Goal: Answer question/provide support: Answer question/provide support

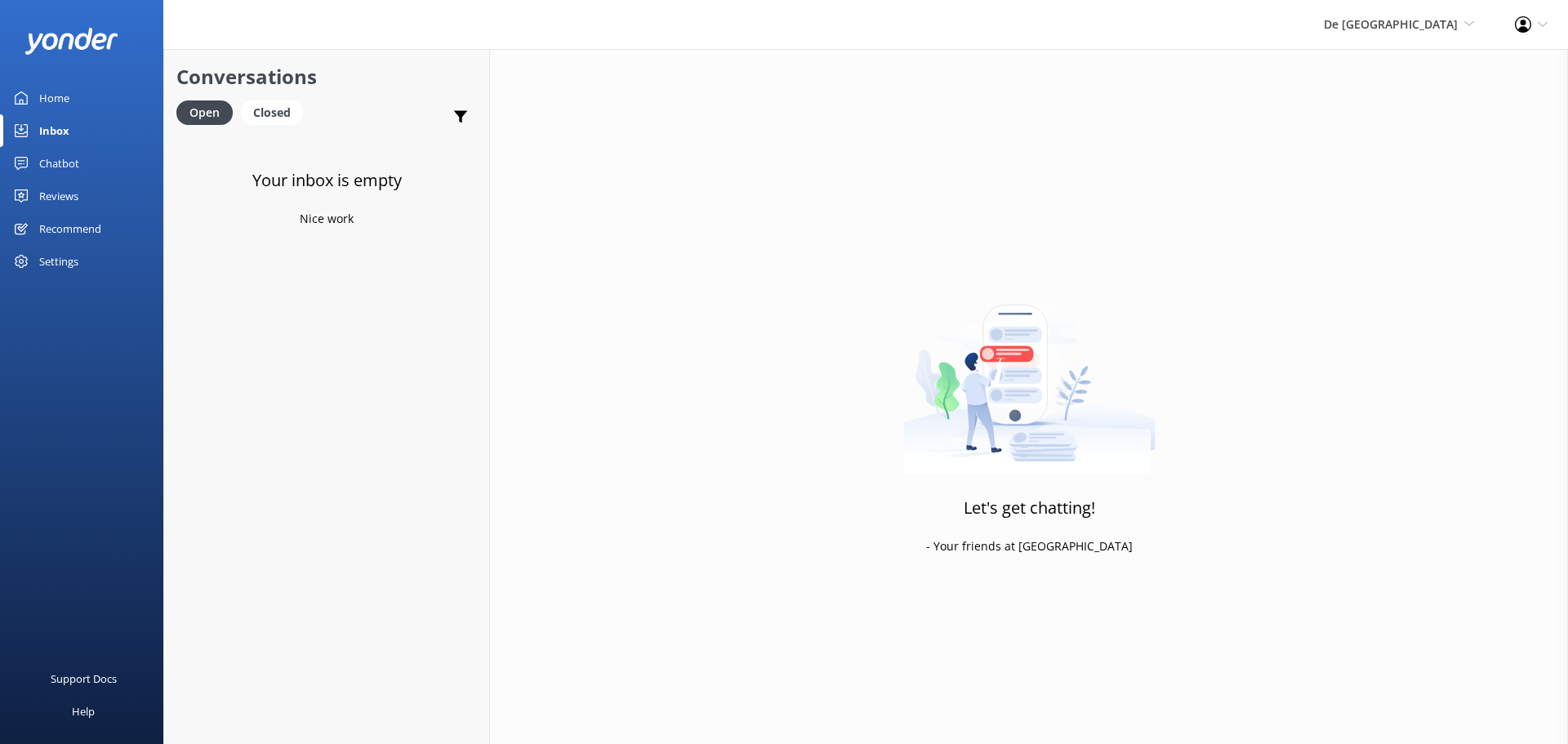
click at [72, 135] on link "Inbox" at bounding box center [82, 131] width 163 height 33
click at [1418, 28] on span "De [GEOGRAPHIC_DATA]" at bounding box center [1391, 23] width 134 height 16
click at [1394, 102] on link "Aruba's Activities Expert" at bounding box center [1413, 110] width 163 height 39
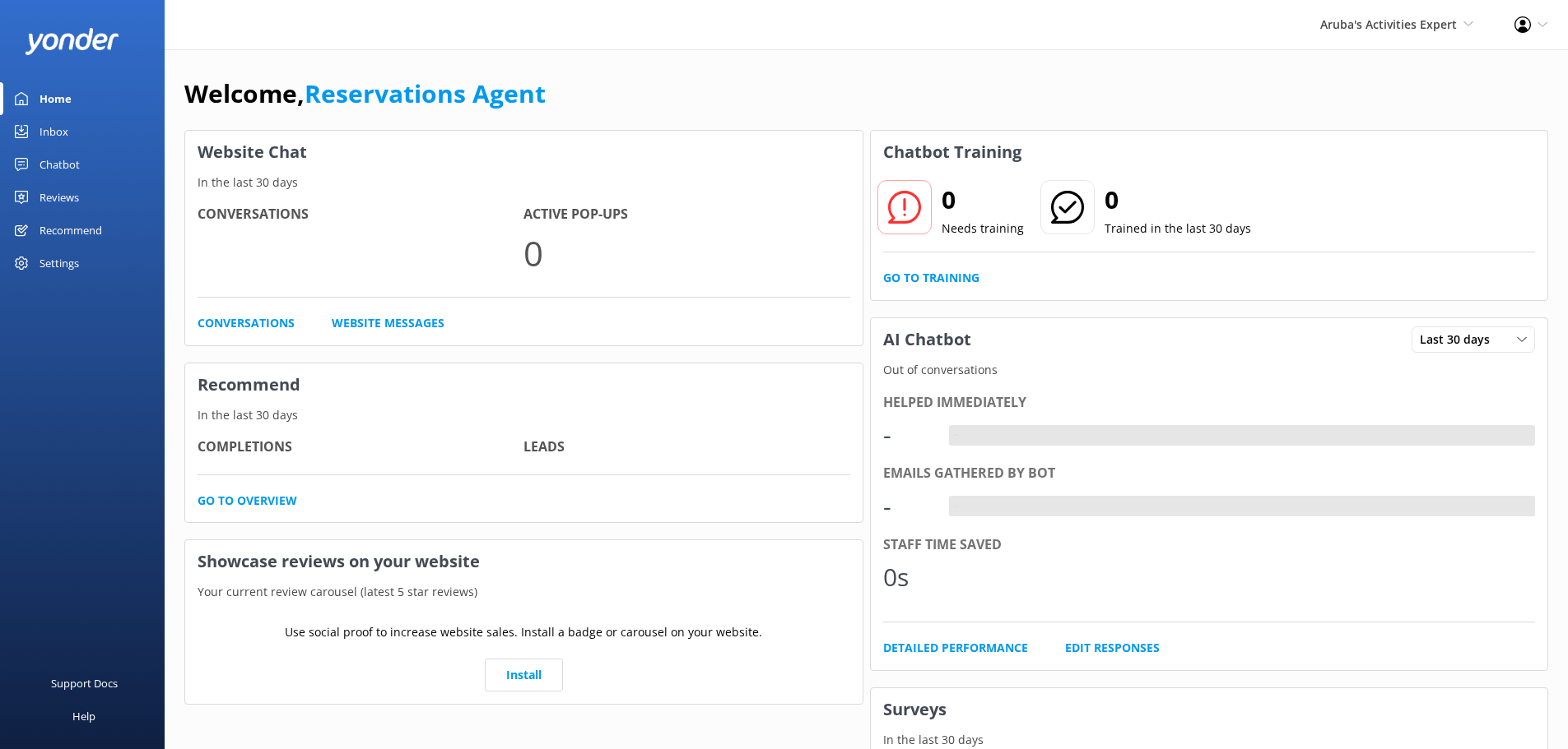
click at [82, 136] on link "Inbox" at bounding box center [82, 131] width 165 height 33
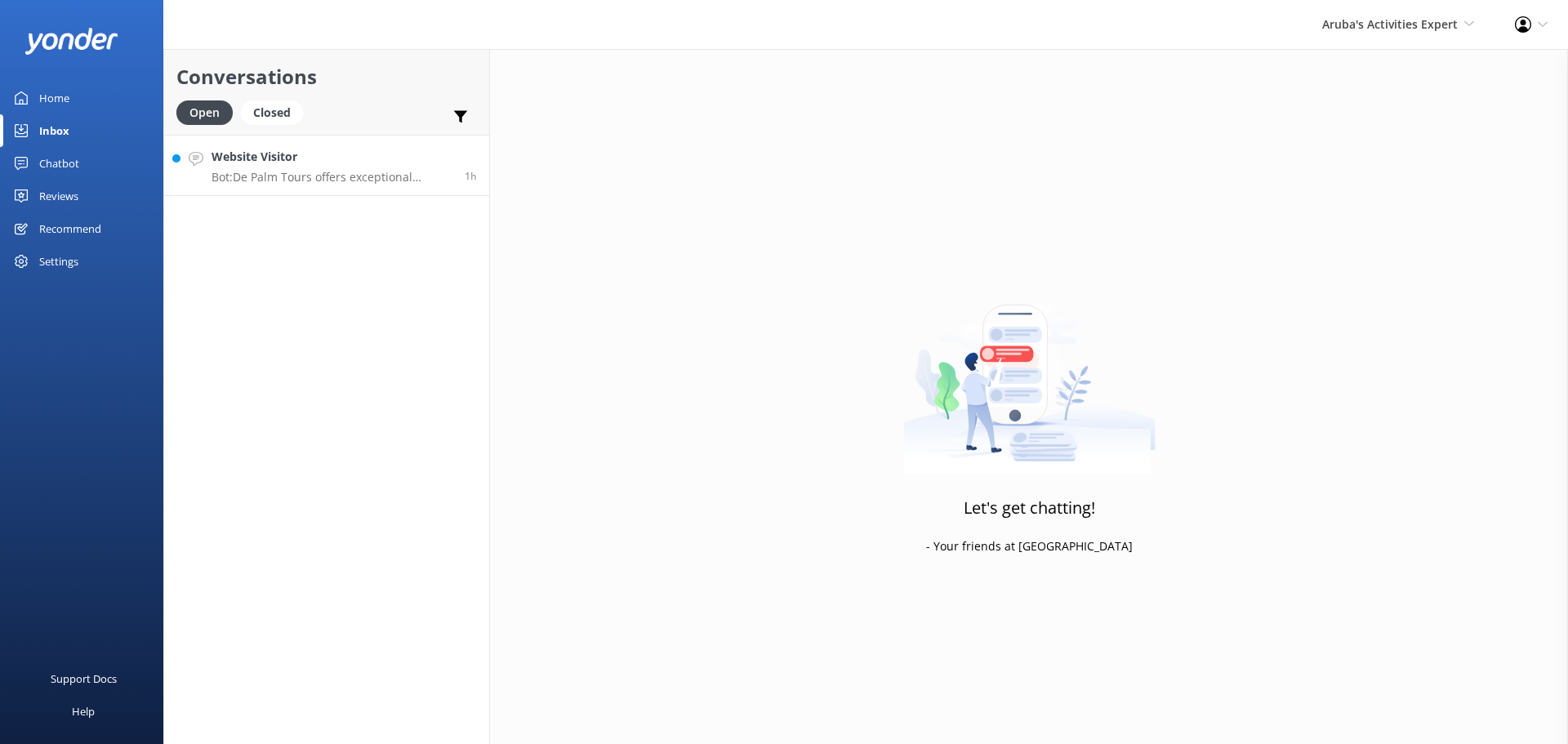
drag, startPoint x: 285, startPoint y: 171, endPoint x: 335, endPoint y: 191, distance: 53.9
click at [284, 171] on p "Bot: De Palm Tours offers exceptional Airport Transfer Services in [GEOGRAPHIC_…" at bounding box center [331, 178] width 241 height 15
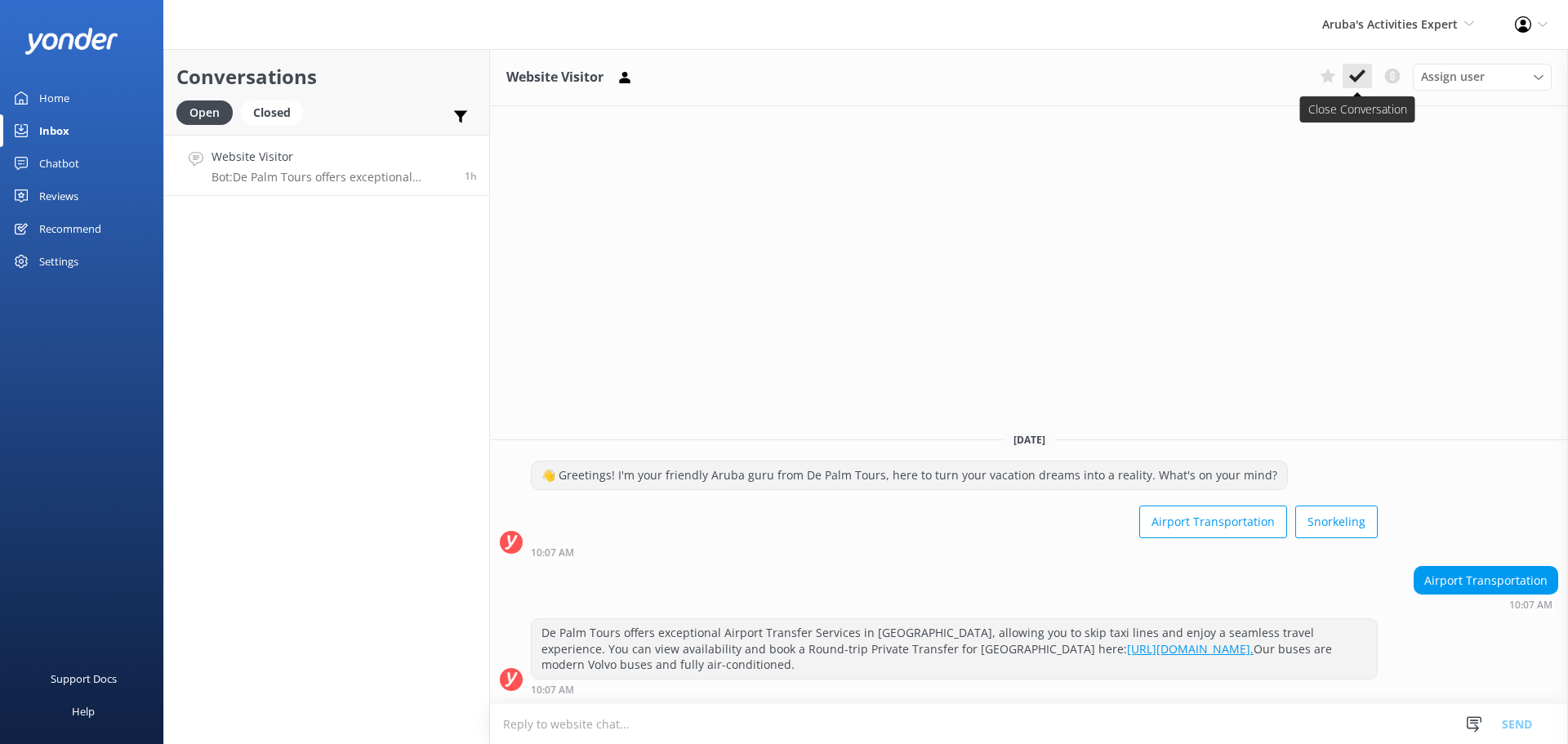
click at [1359, 76] on use at bounding box center [1357, 76] width 16 height 13
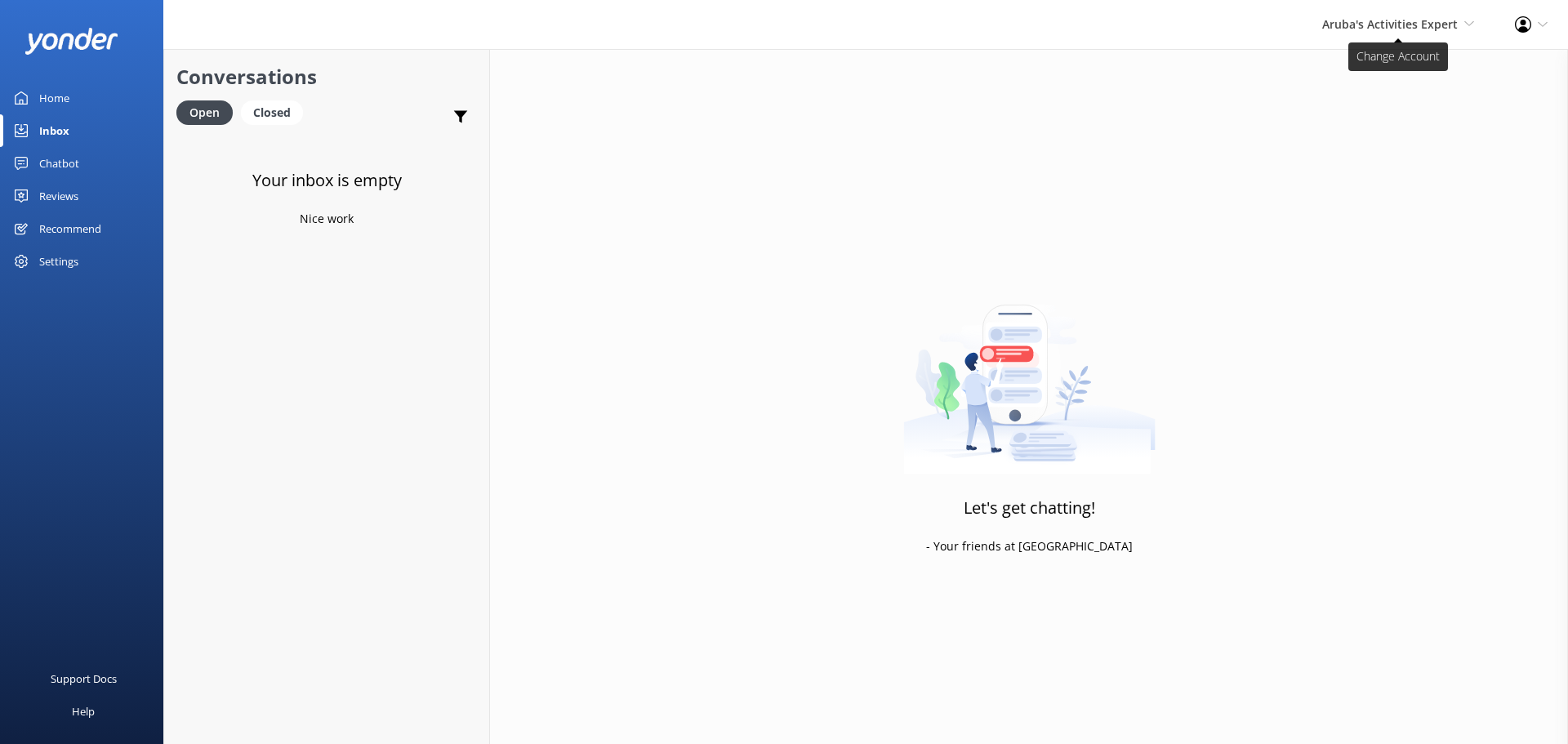
click at [1360, 25] on span "Aruba's Activities Expert" at bounding box center [1390, 23] width 135 height 16
click at [1367, 140] on link "The Captain" at bounding box center [1413, 148] width 163 height 39
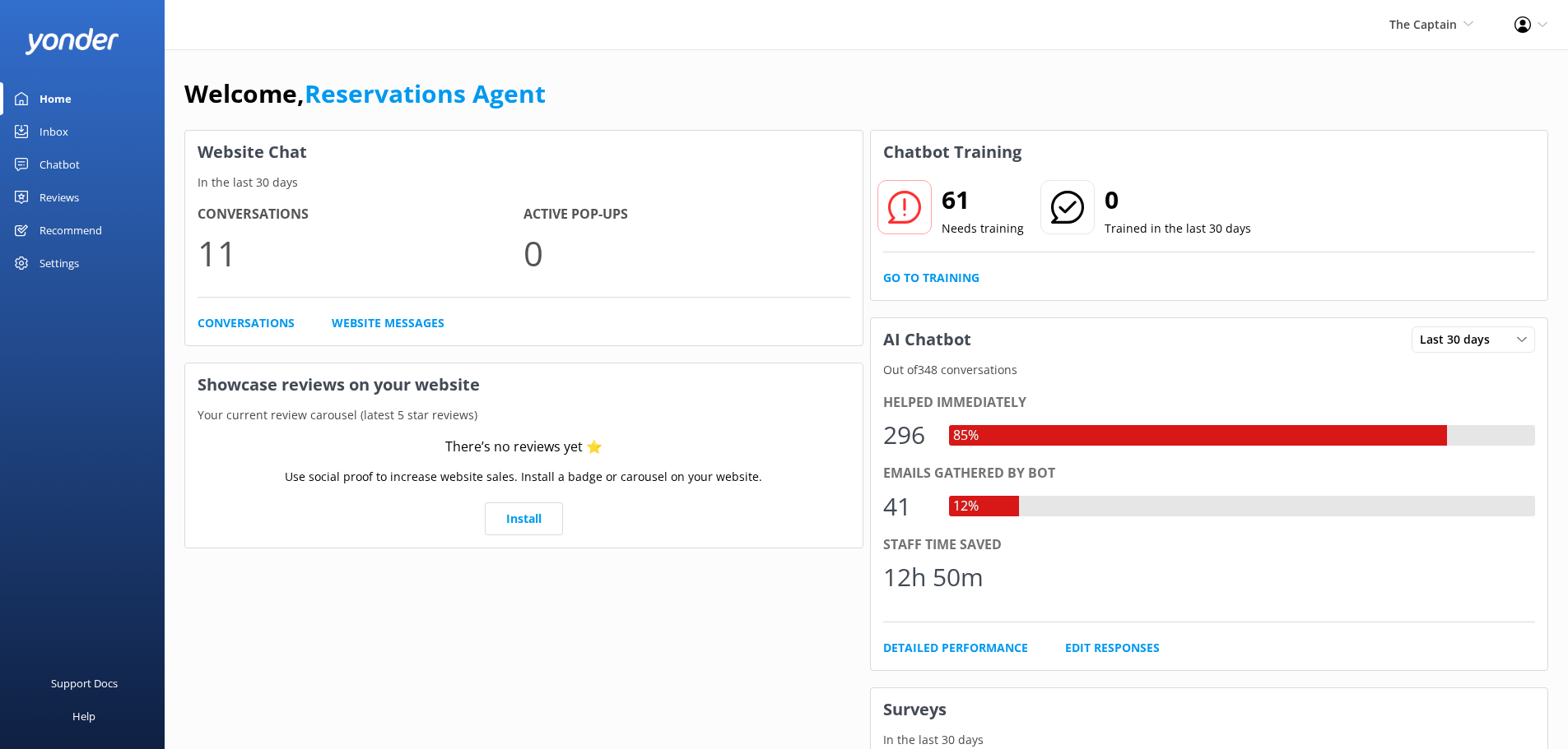
click at [56, 131] on div "Inbox" at bounding box center [54, 131] width 28 height 33
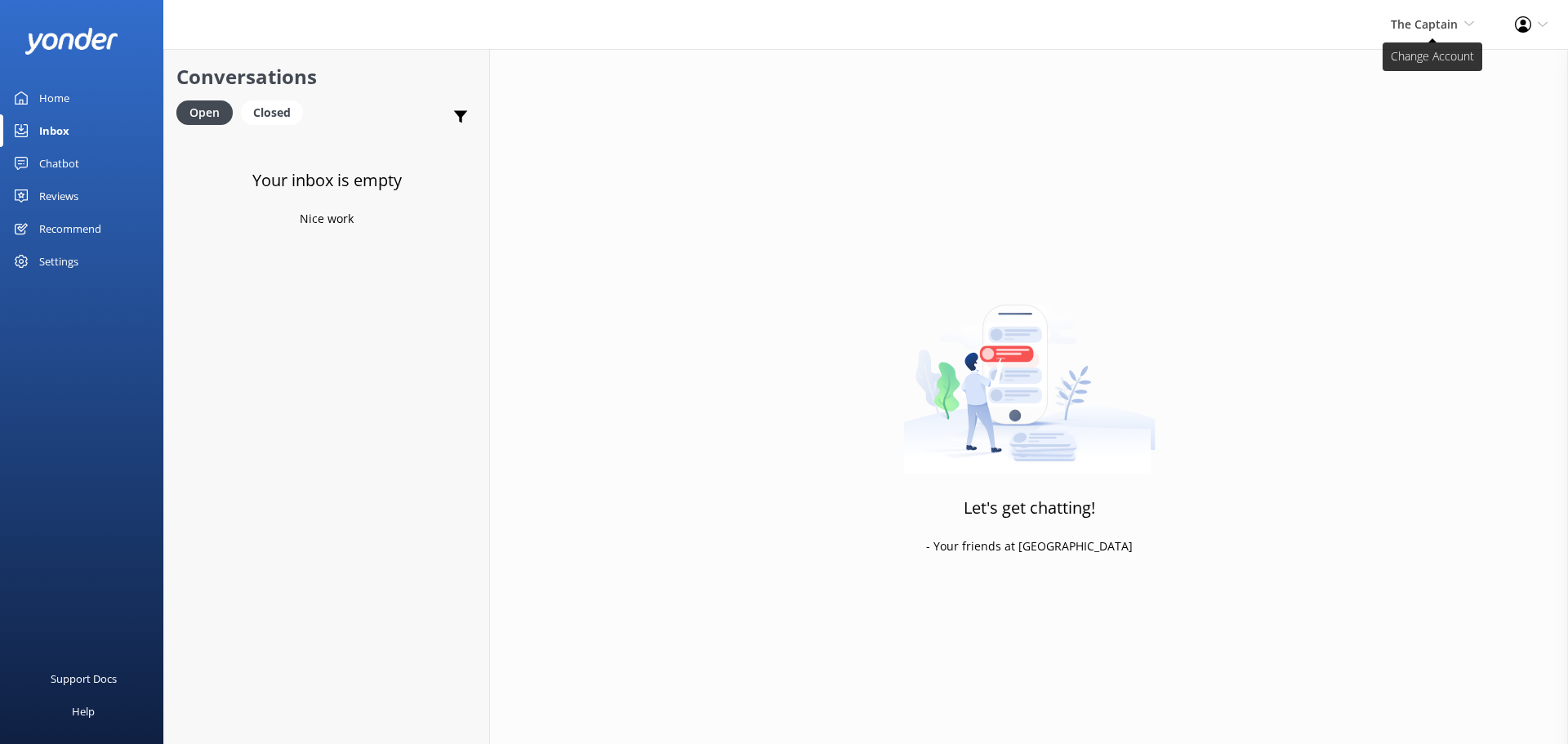
click at [1427, 34] on span "The Captain De Palm Island Aruba's Activities Expert The Captain" at bounding box center [1432, 24] width 84 height 18
click at [1411, 66] on link "De [GEOGRAPHIC_DATA]" at bounding box center [1413, 70] width 163 height 39
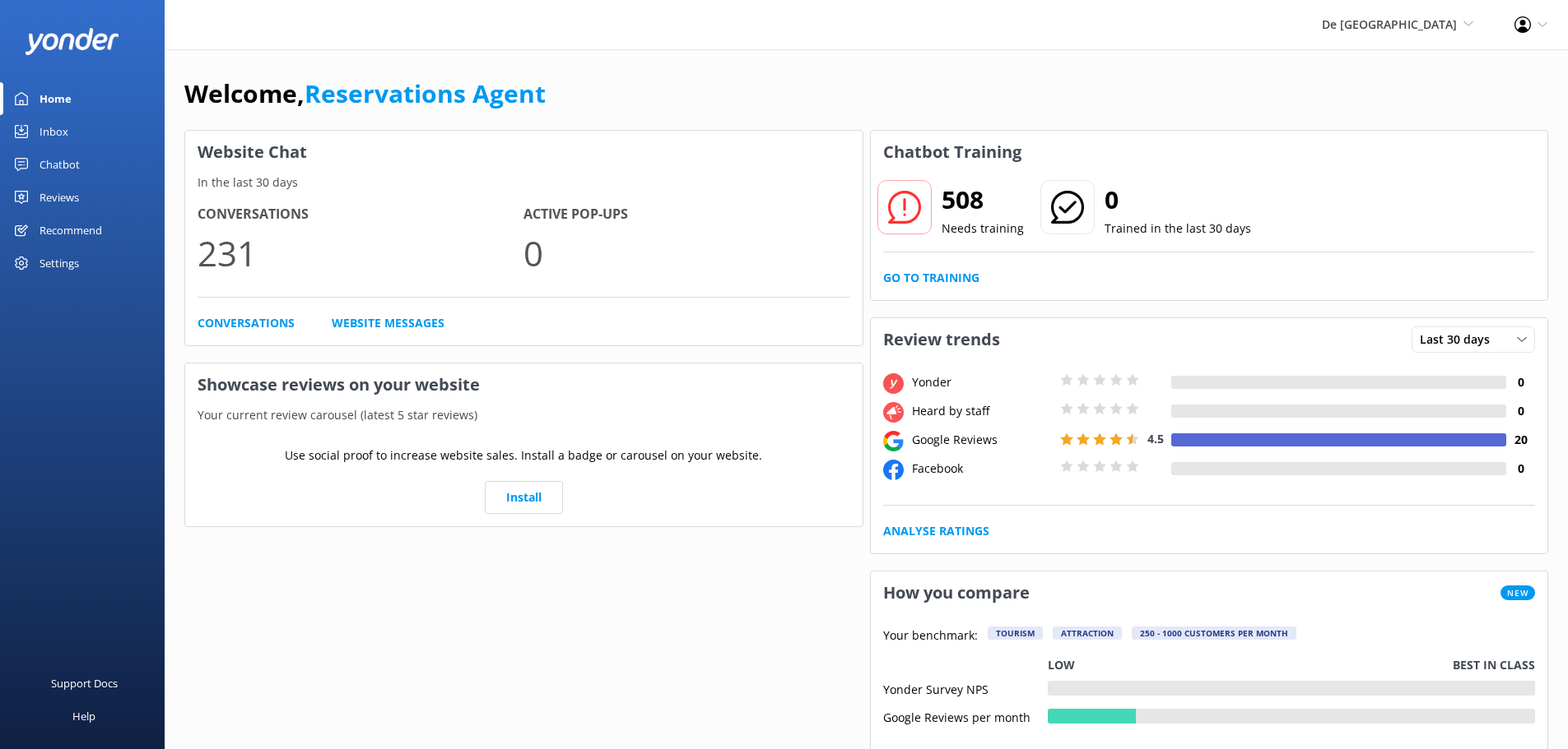
click at [59, 124] on div "Inbox" at bounding box center [54, 131] width 28 height 33
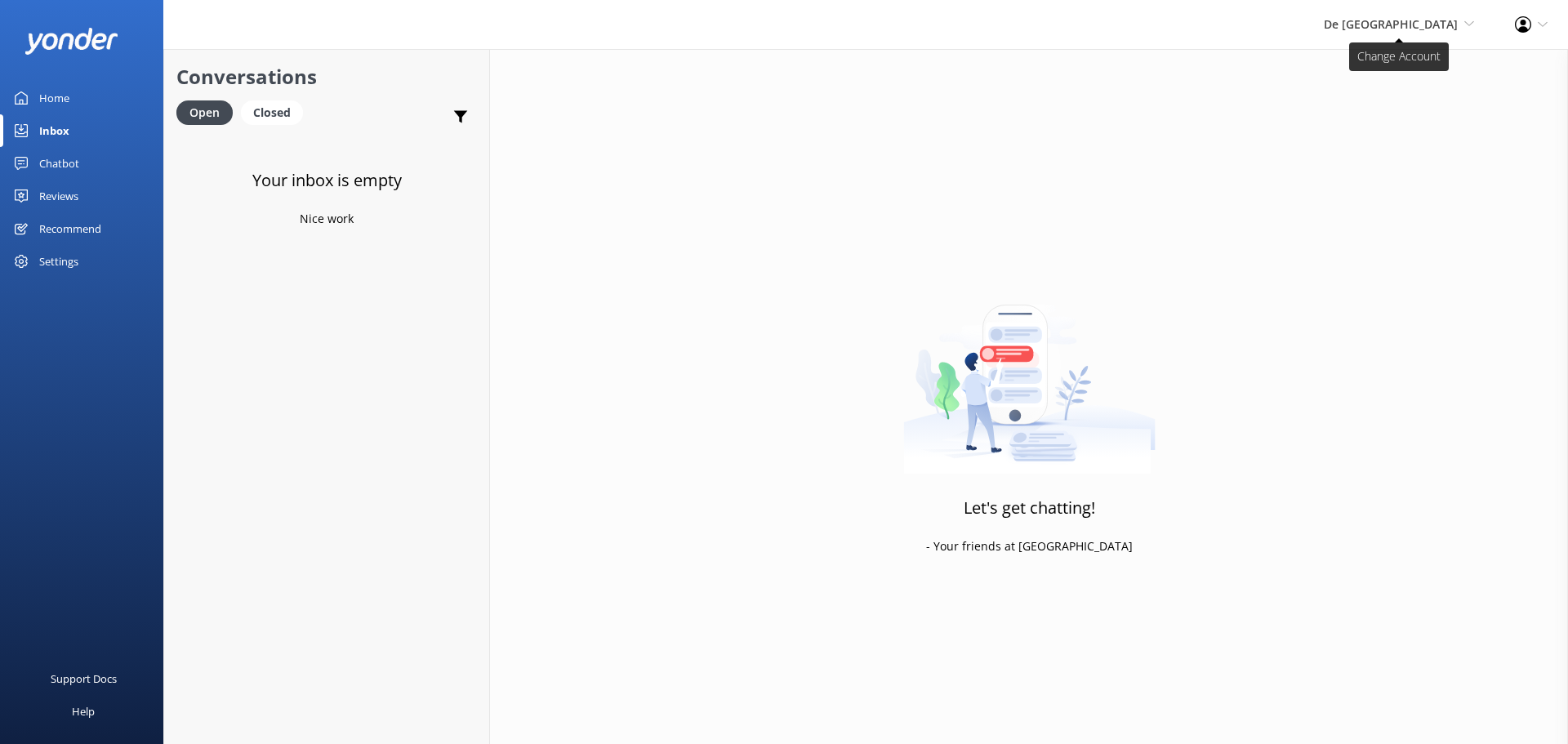
click at [1395, 20] on span "De [GEOGRAPHIC_DATA]" at bounding box center [1391, 23] width 134 height 16
click at [1381, 95] on link "Aruba's Activities Expert" at bounding box center [1413, 110] width 163 height 39
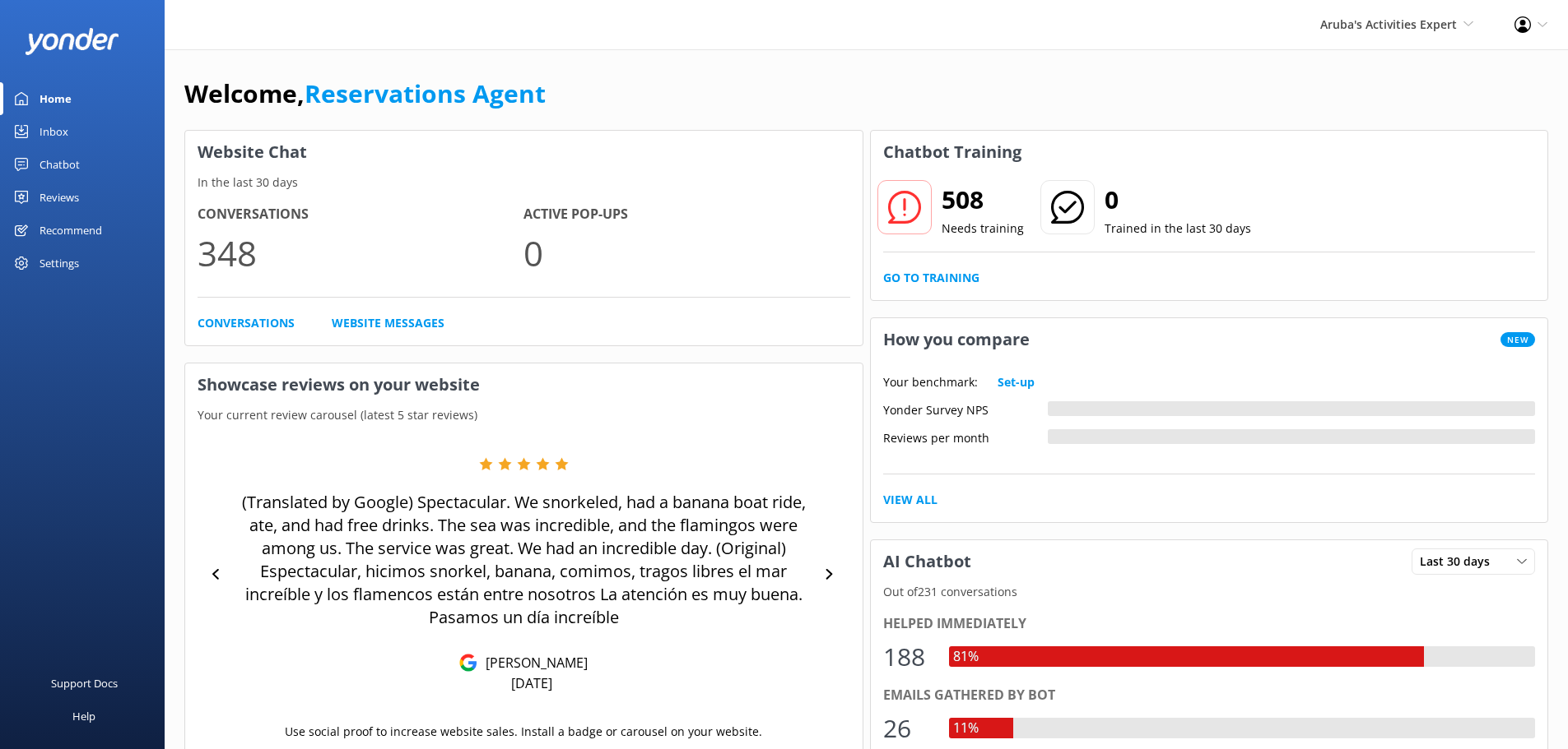
click at [54, 134] on div "Inbox" at bounding box center [54, 131] width 28 height 33
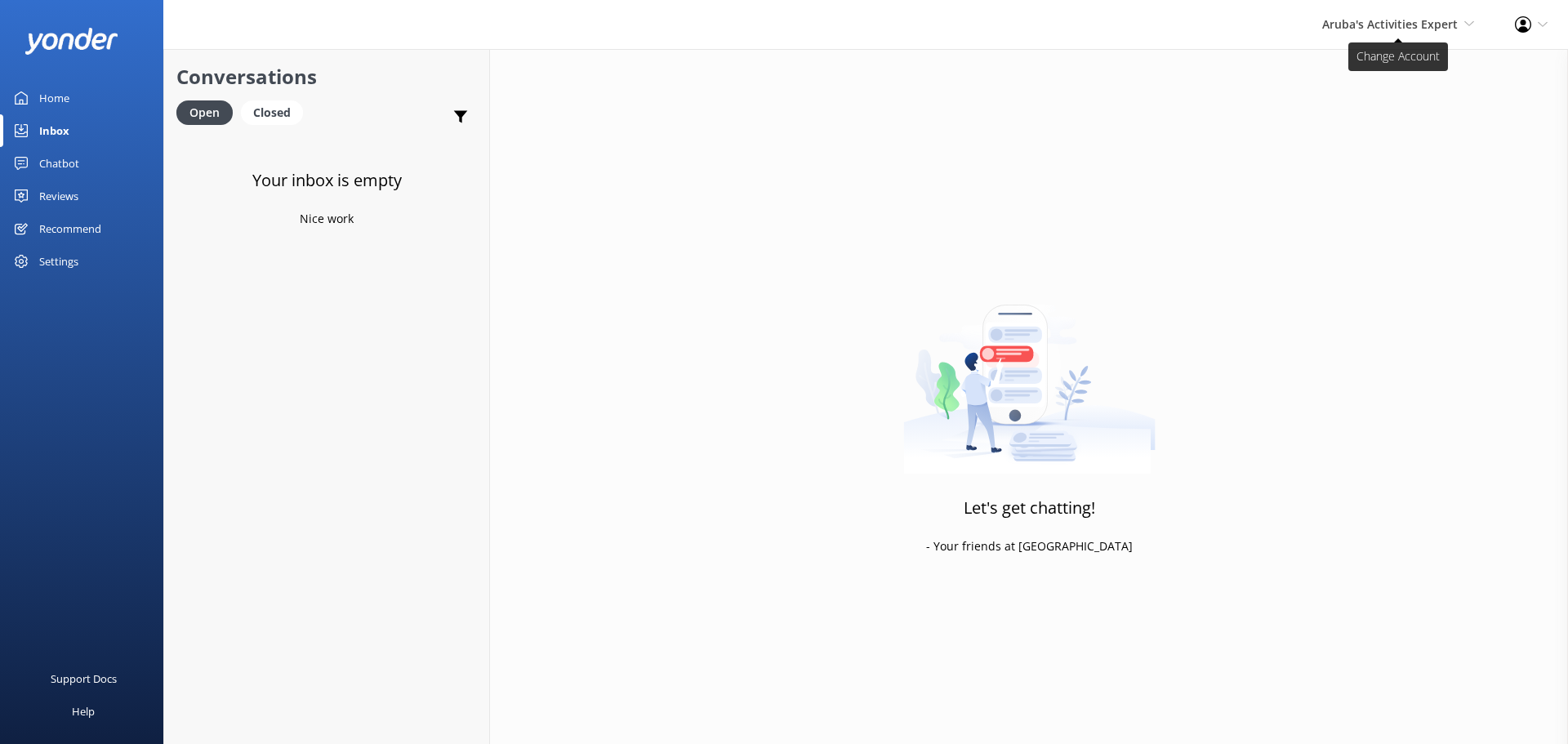
click at [1349, 15] on div "Aruba's Activities Expert De Palm Island Aruba's Activities Expert The Captain" at bounding box center [1397, 24] width 192 height 49
click at [1360, 134] on link "The Captain" at bounding box center [1413, 148] width 163 height 39
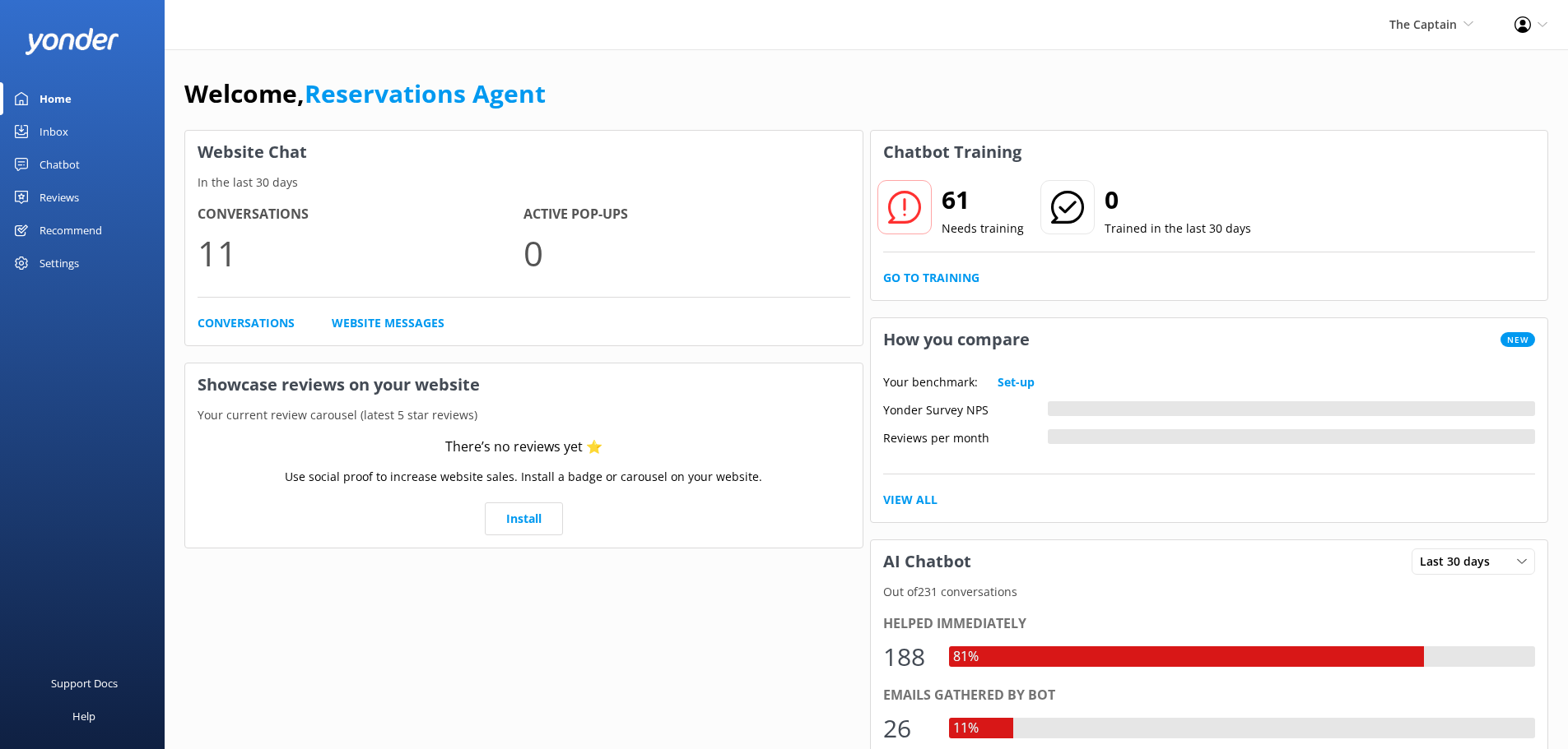
click at [58, 127] on div "Inbox" at bounding box center [54, 131] width 28 height 33
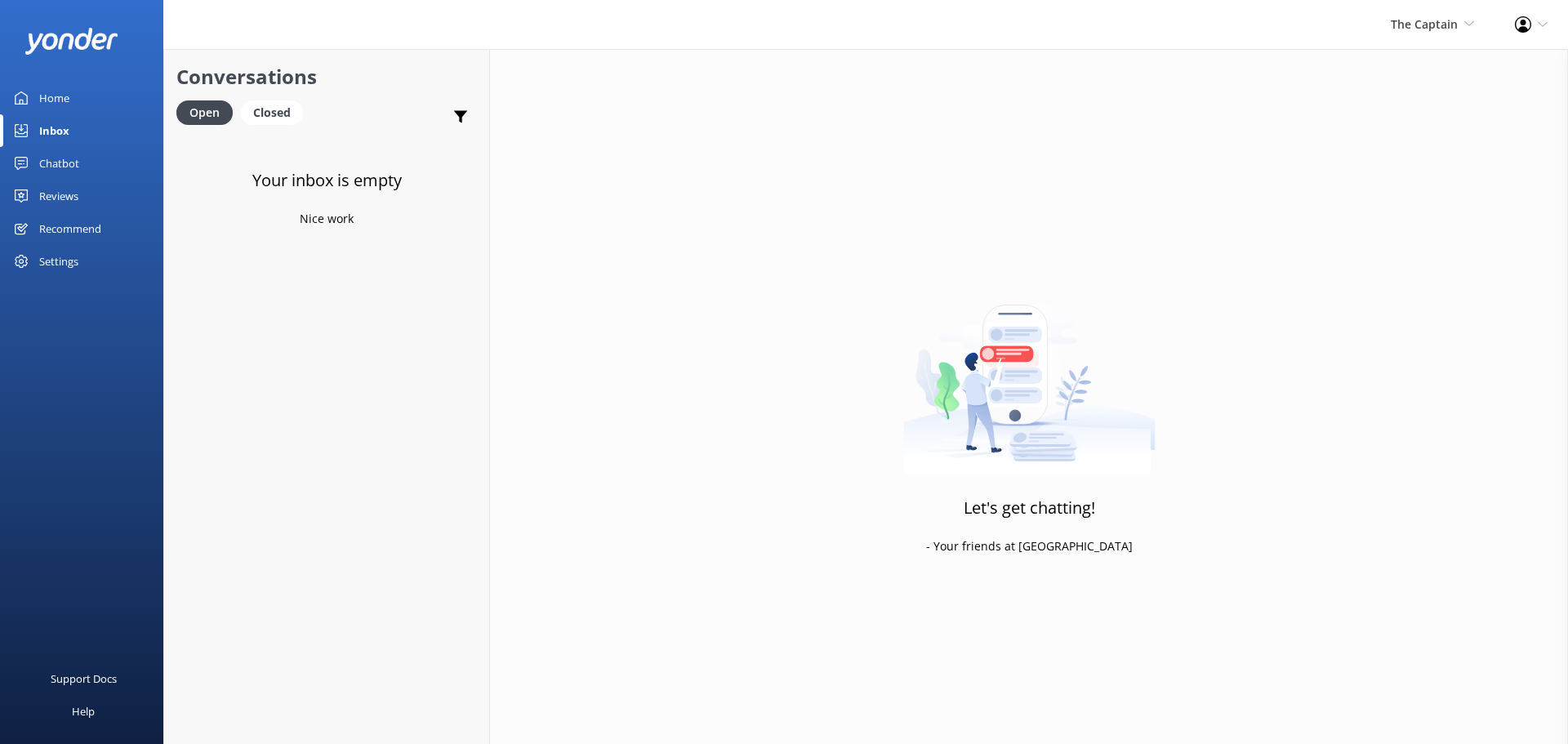
click at [1367, 34] on div "The Captain De Palm Island Aruba's Activities Expert The Captain Profile Settin…" at bounding box center [784, 24] width 1568 height 49
click at [1411, 34] on span "The Captain De Palm Island Aruba's Activities Expert The Captain" at bounding box center [1432, 24] width 84 height 18
click at [1411, 71] on link "De [GEOGRAPHIC_DATA]" at bounding box center [1413, 70] width 163 height 39
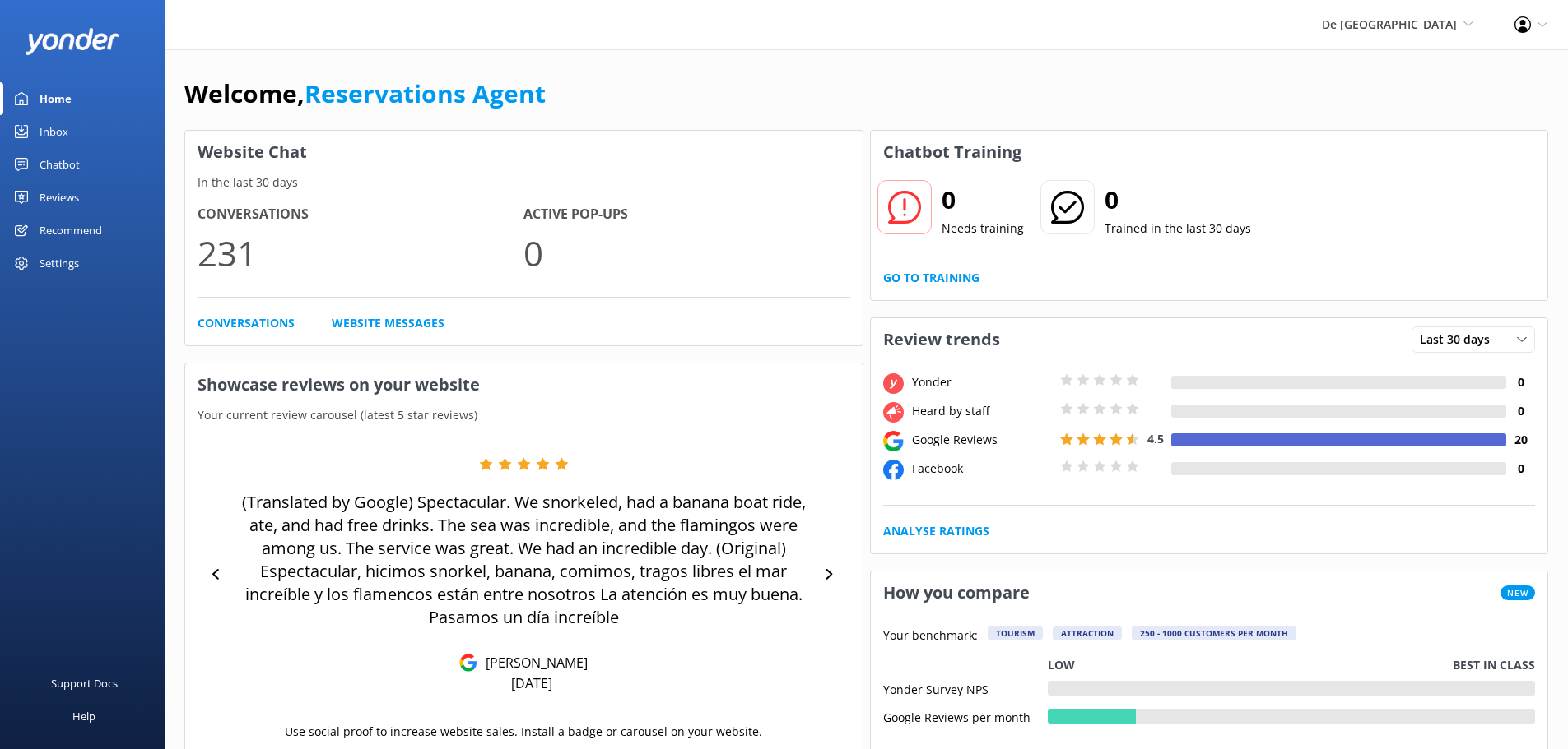
click at [52, 131] on div "Inbox" at bounding box center [54, 131] width 28 height 33
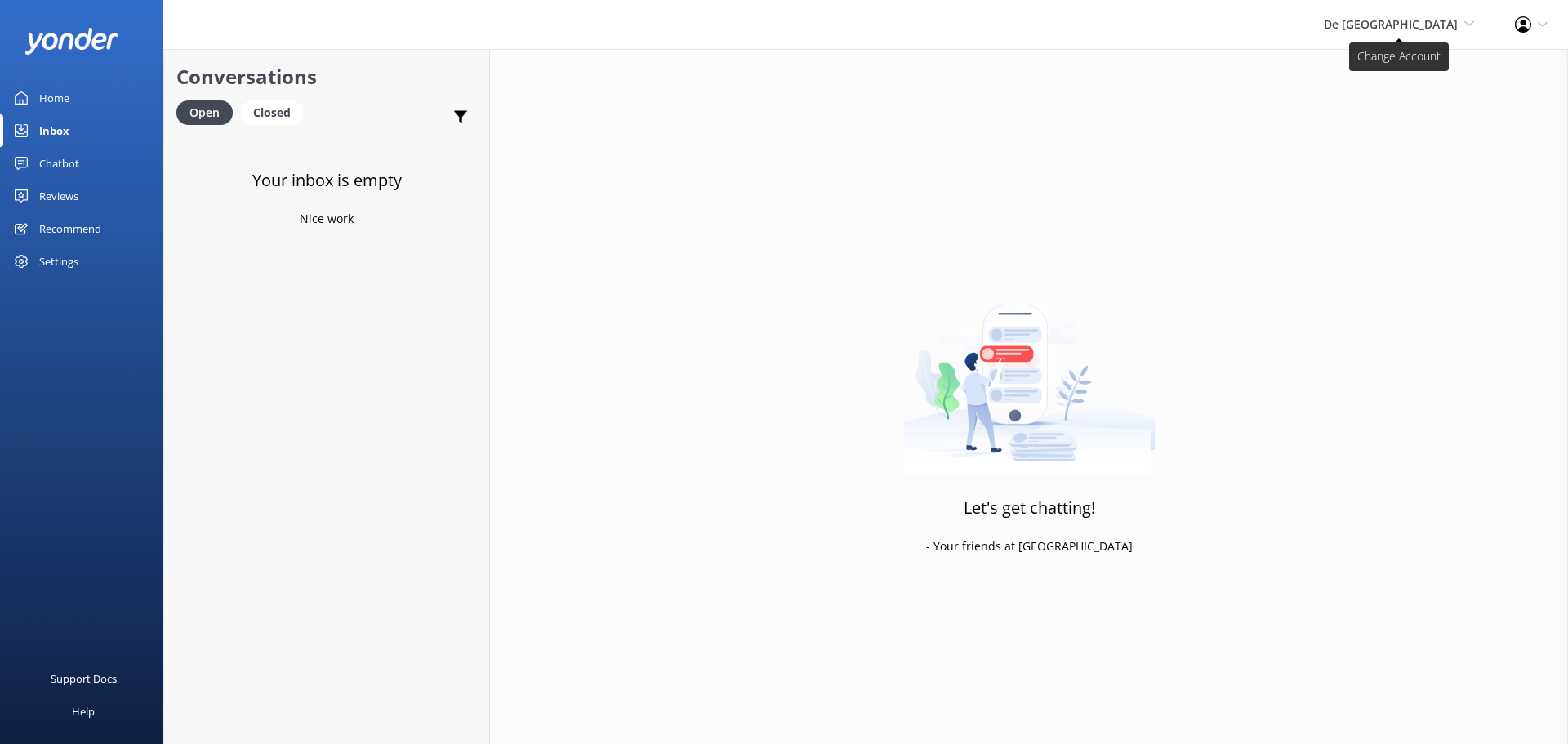
click at [1414, 25] on span "De [GEOGRAPHIC_DATA]" at bounding box center [1391, 23] width 134 height 16
click at [1397, 102] on link "Aruba's Activities Expert" at bounding box center [1413, 110] width 163 height 39
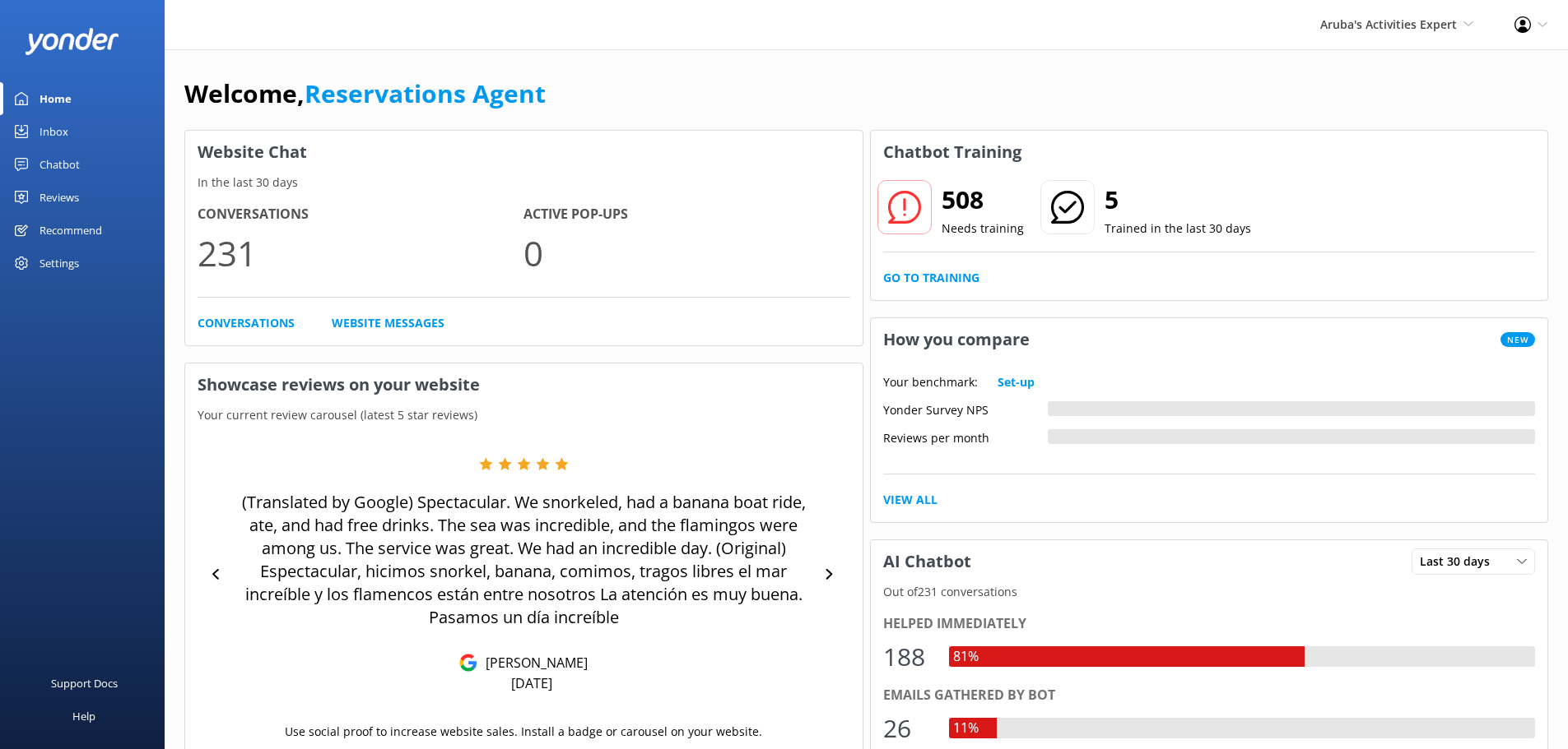
click at [46, 119] on div "Inbox" at bounding box center [54, 131] width 28 height 33
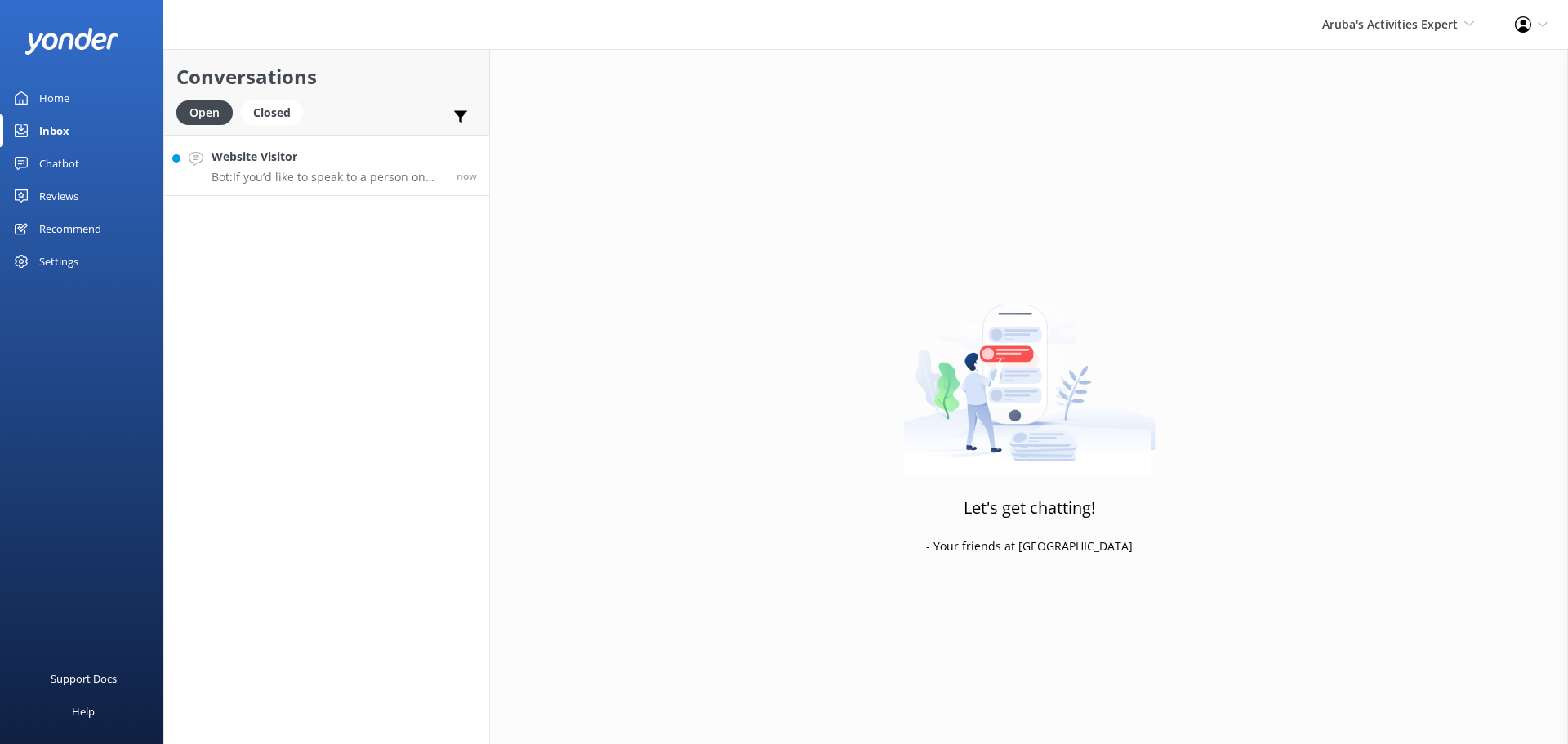
drag, startPoint x: 373, startPoint y: 178, endPoint x: 457, endPoint y: 185, distance: 84.3
click at [374, 178] on p "Bot: If you’d like to speak to a person on the De Palm team, please call +29752…" at bounding box center [328, 178] width 233 height 15
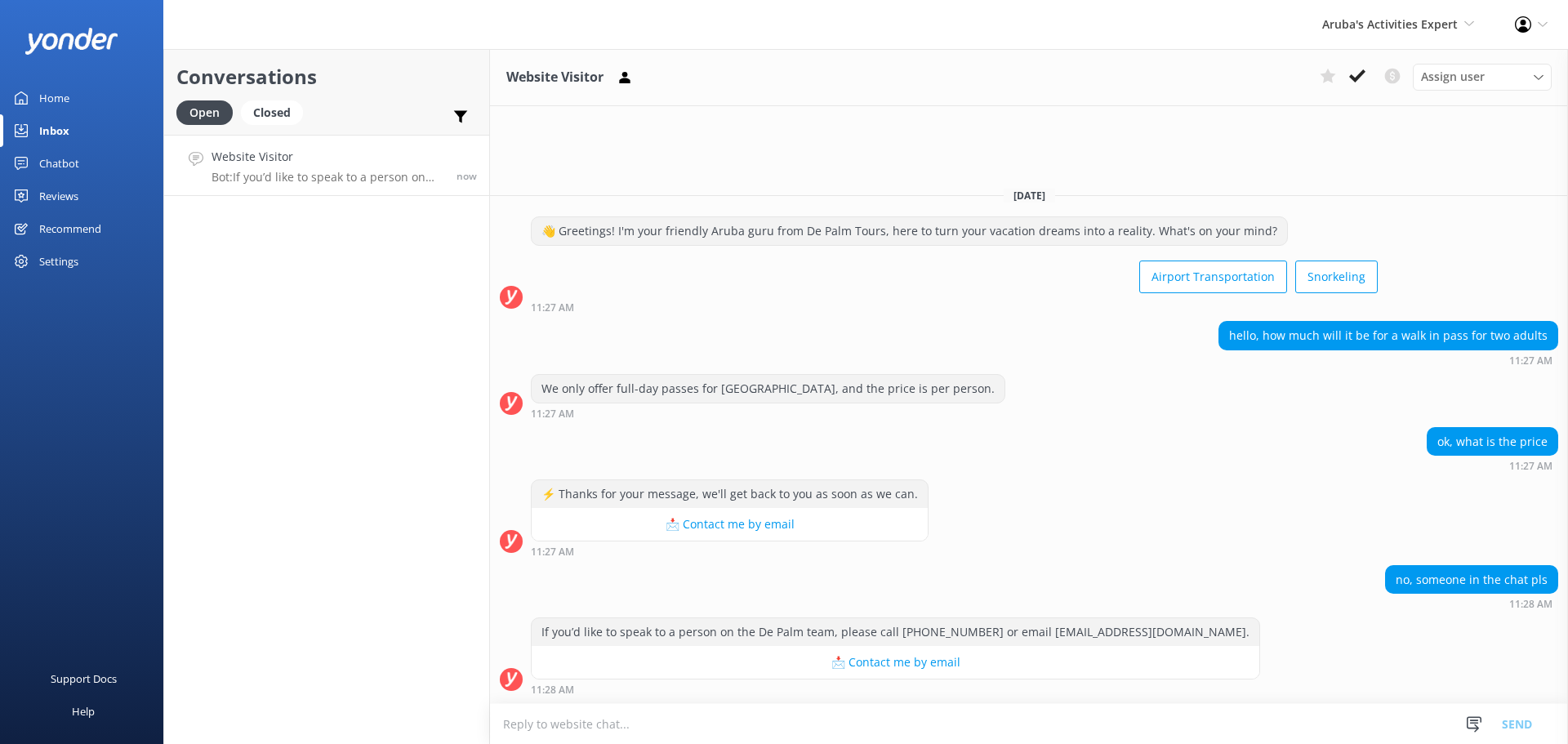
click at [738, 719] on textarea at bounding box center [1029, 724] width 1078 height 40
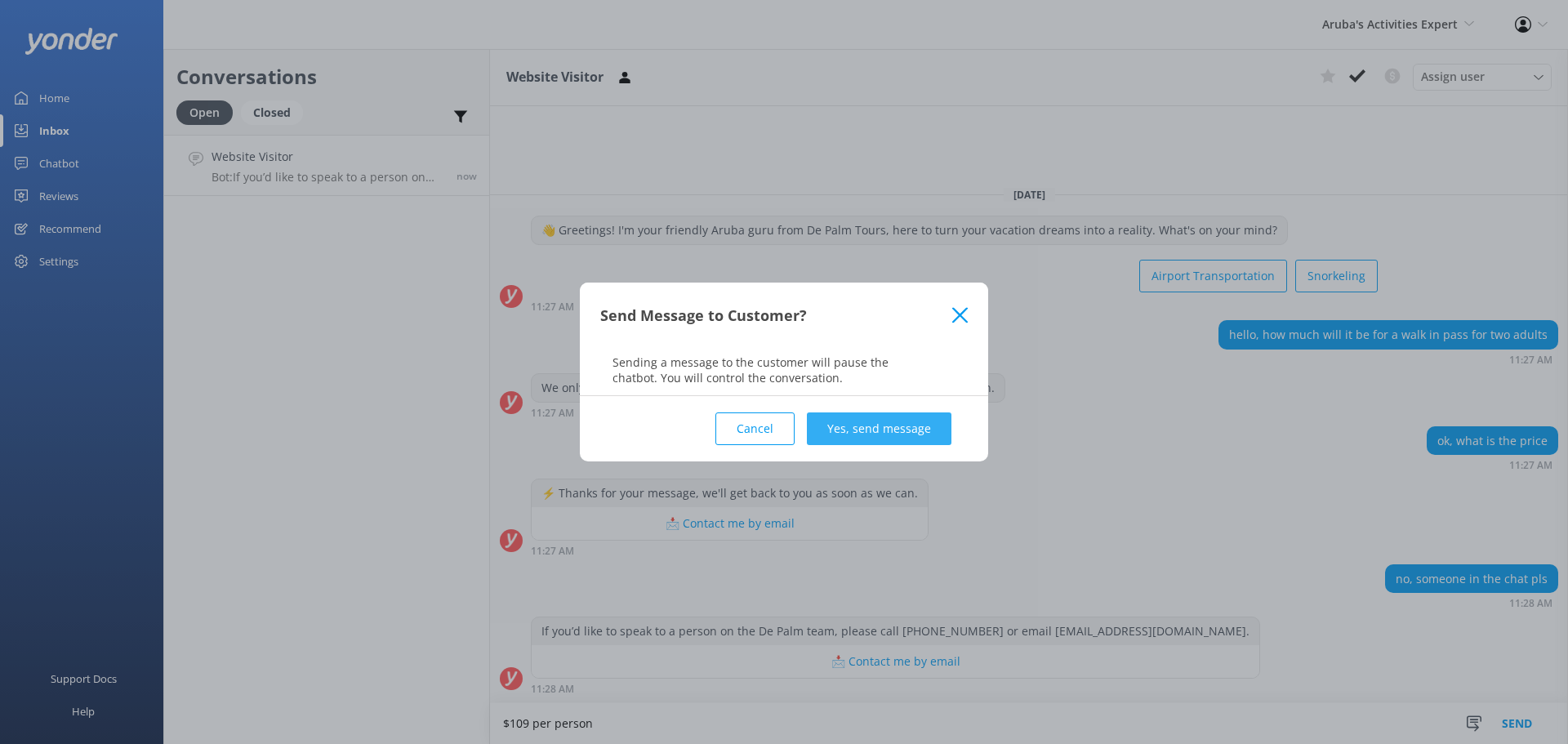
type textarea "$109 per person"
click at [923, 441] on button "Yes, send message" at bounding box center [879, 428] width 145 height 33
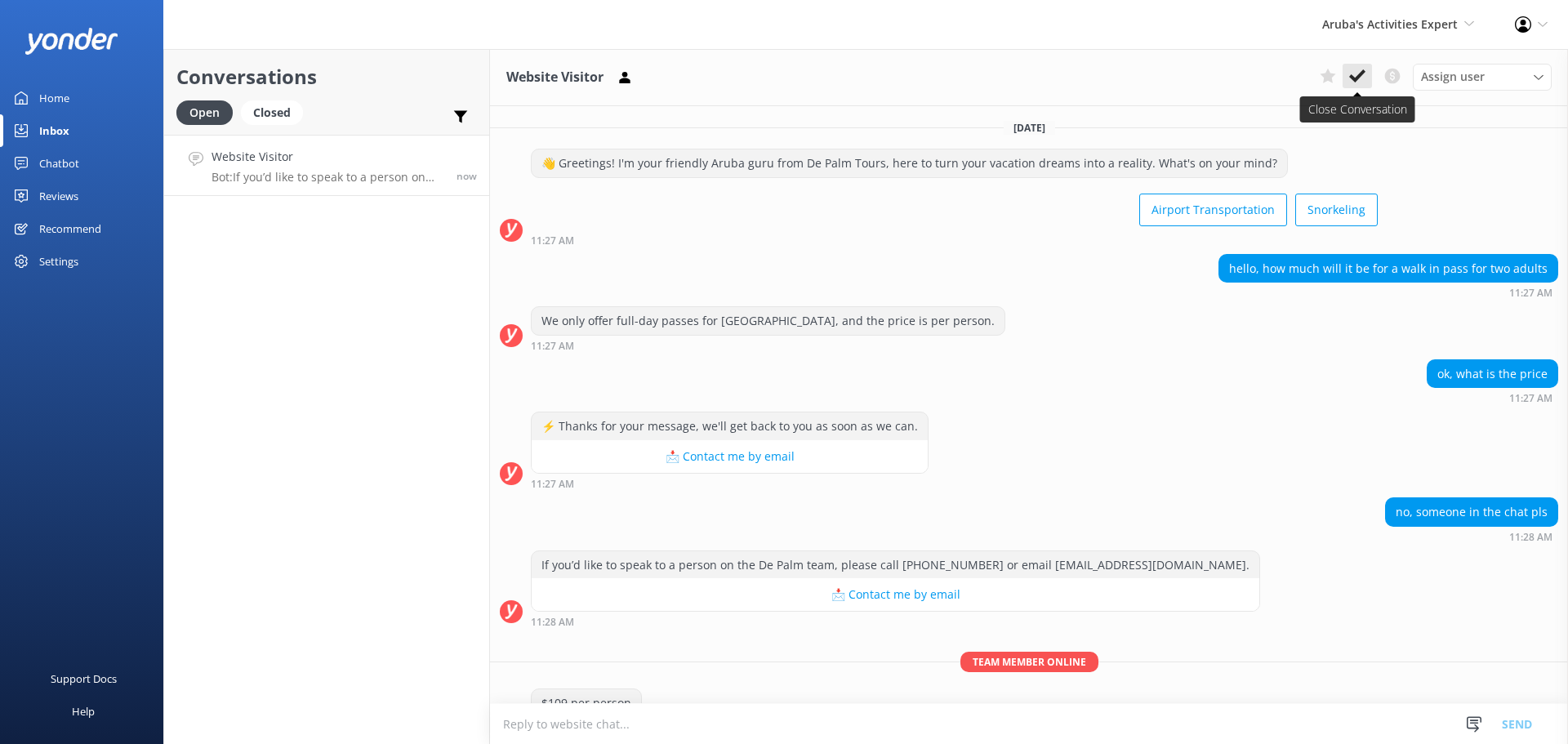
scroll to position [39, 0]
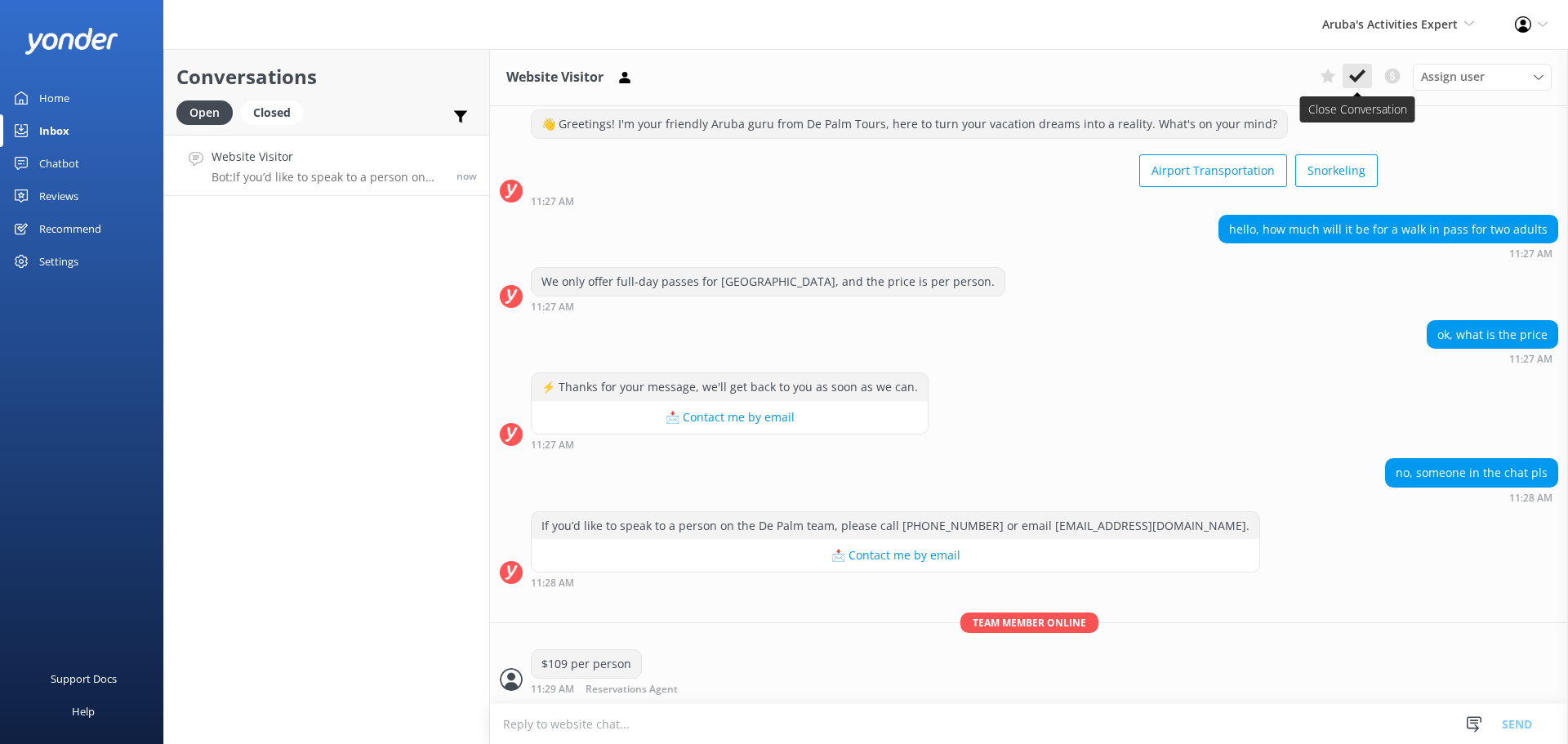
click at [1367, 77] on button at bounding box center [1357, 76] width 29 height 24
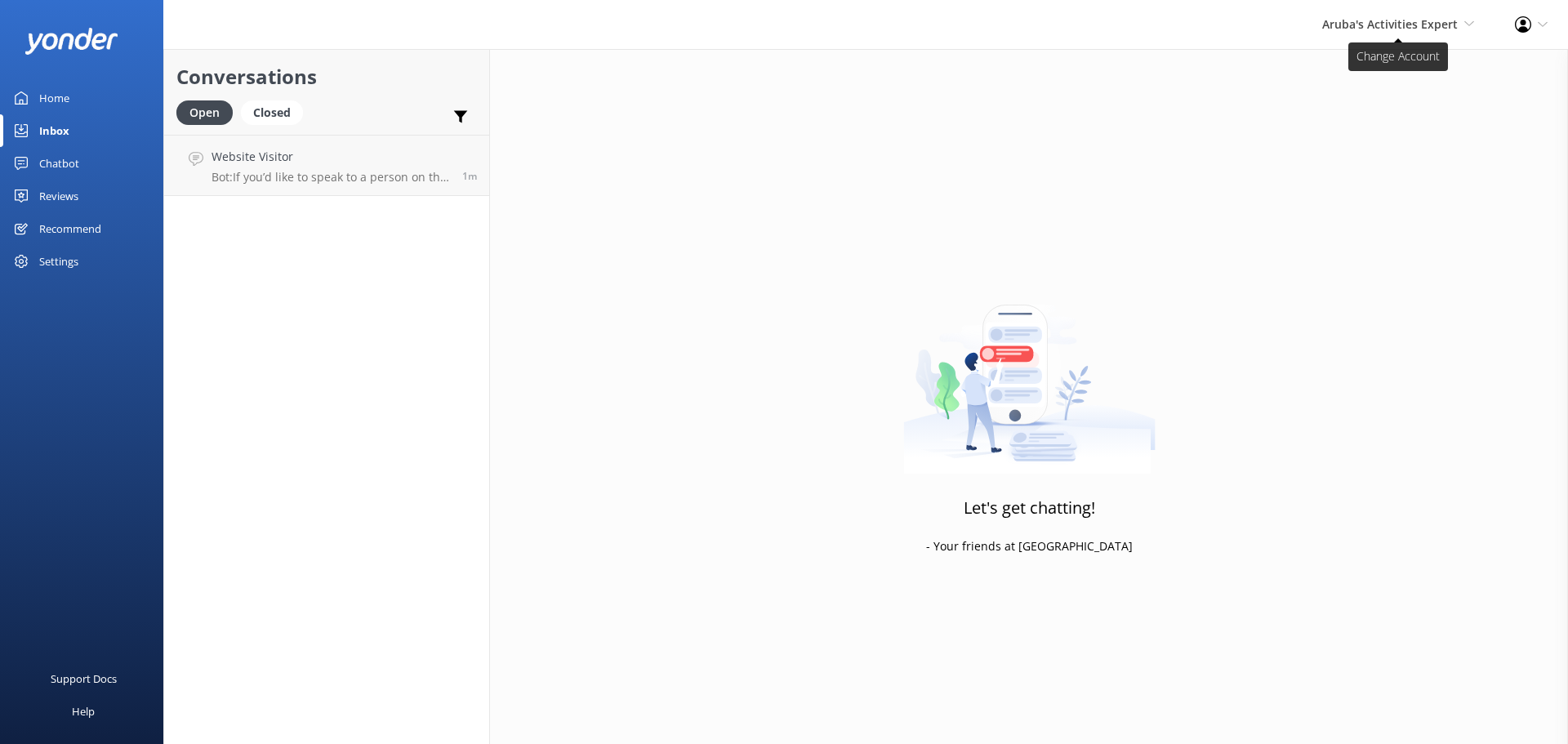
click at [1376, 22] on span "Aruba's Activities Expert" at bounding box center [1390, 23] width 135 height 16
click at [1364, 62] on link "De [GEOGRAPHIC_DATA]" at bounding box center [1413, 70] width 163 height 39
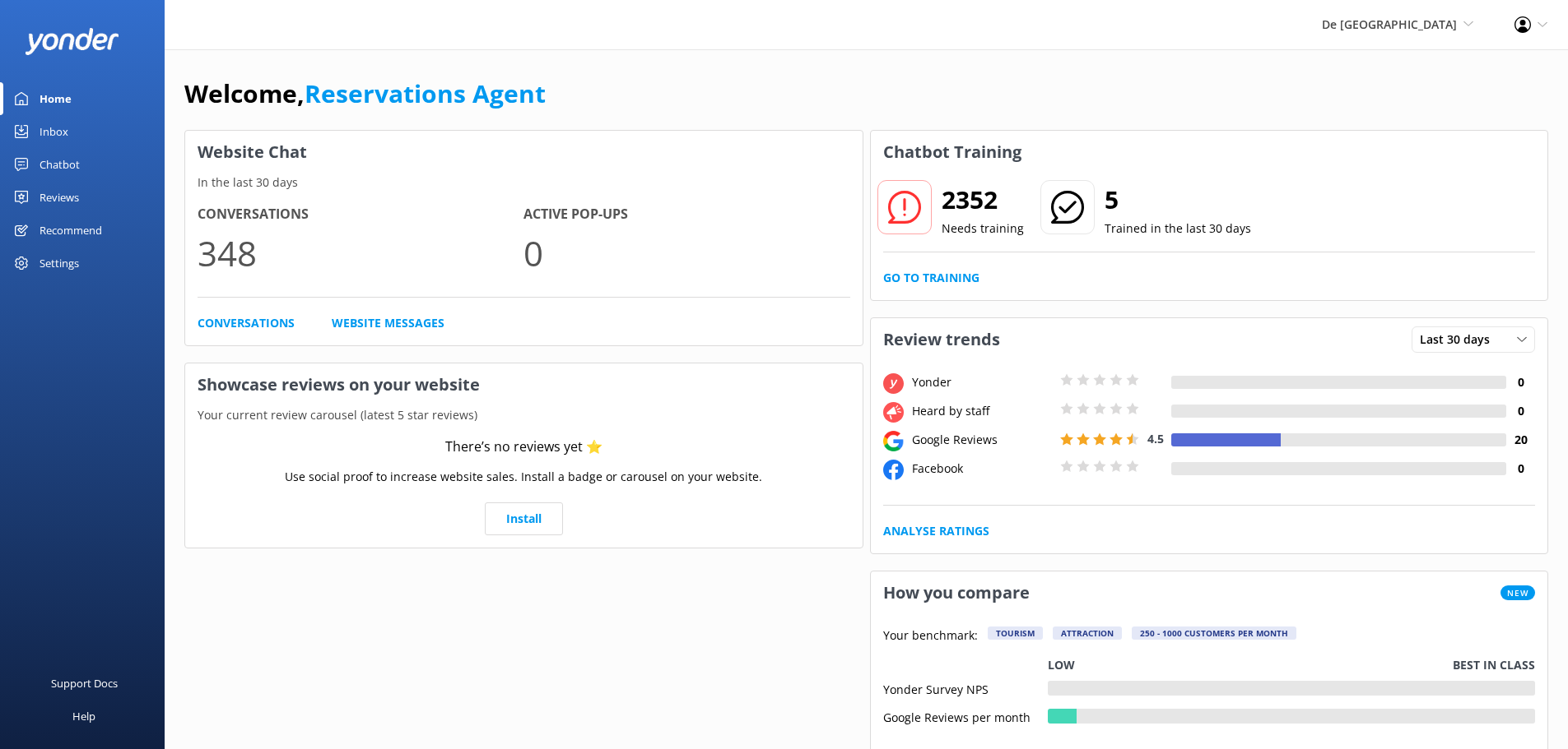
click at [79, 130] on link "Inbox" at bounding box center [82, 131] width 165 height 33
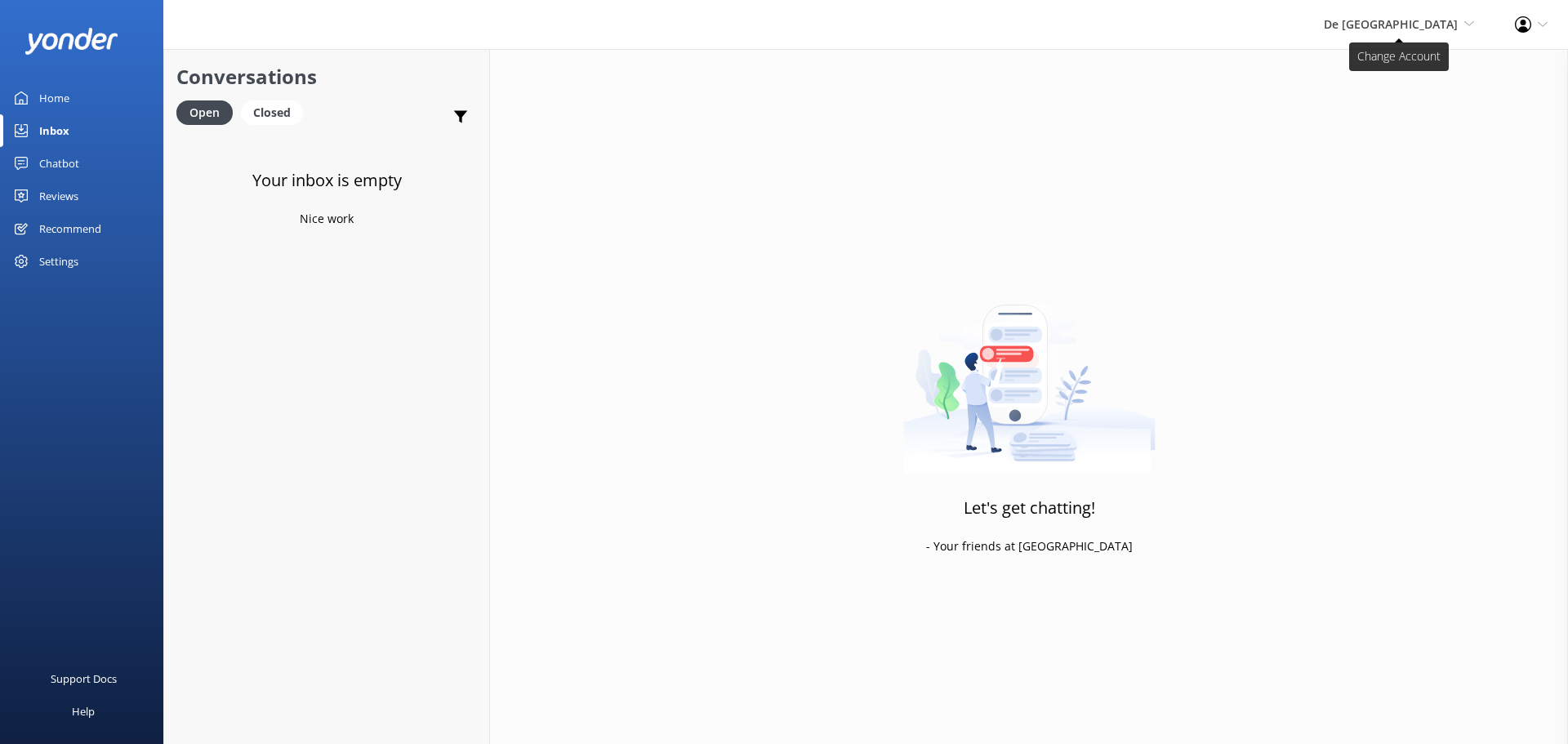
click at [1389, 22] on span "De [GEOGRAPHIC_DATA]" at bounding box center [1391, 23] width 134 height 16
click at [1382, 116] on link "Aruba's Activities Expert" at bounding box center [1413, 110] width 163 height 39
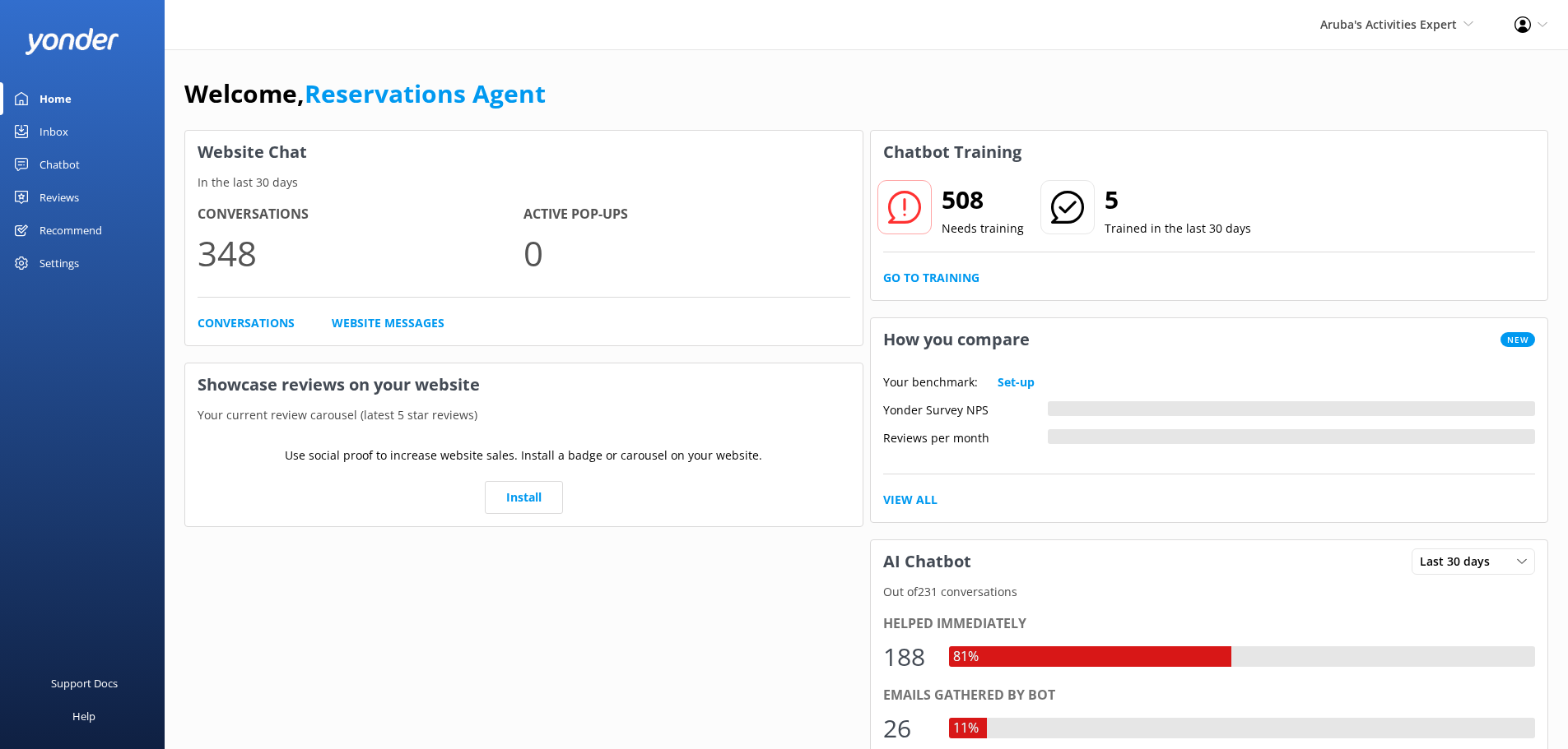
click at [73, 131] on link "Inbox" at bounding box center [82, 131] width 165 height 33
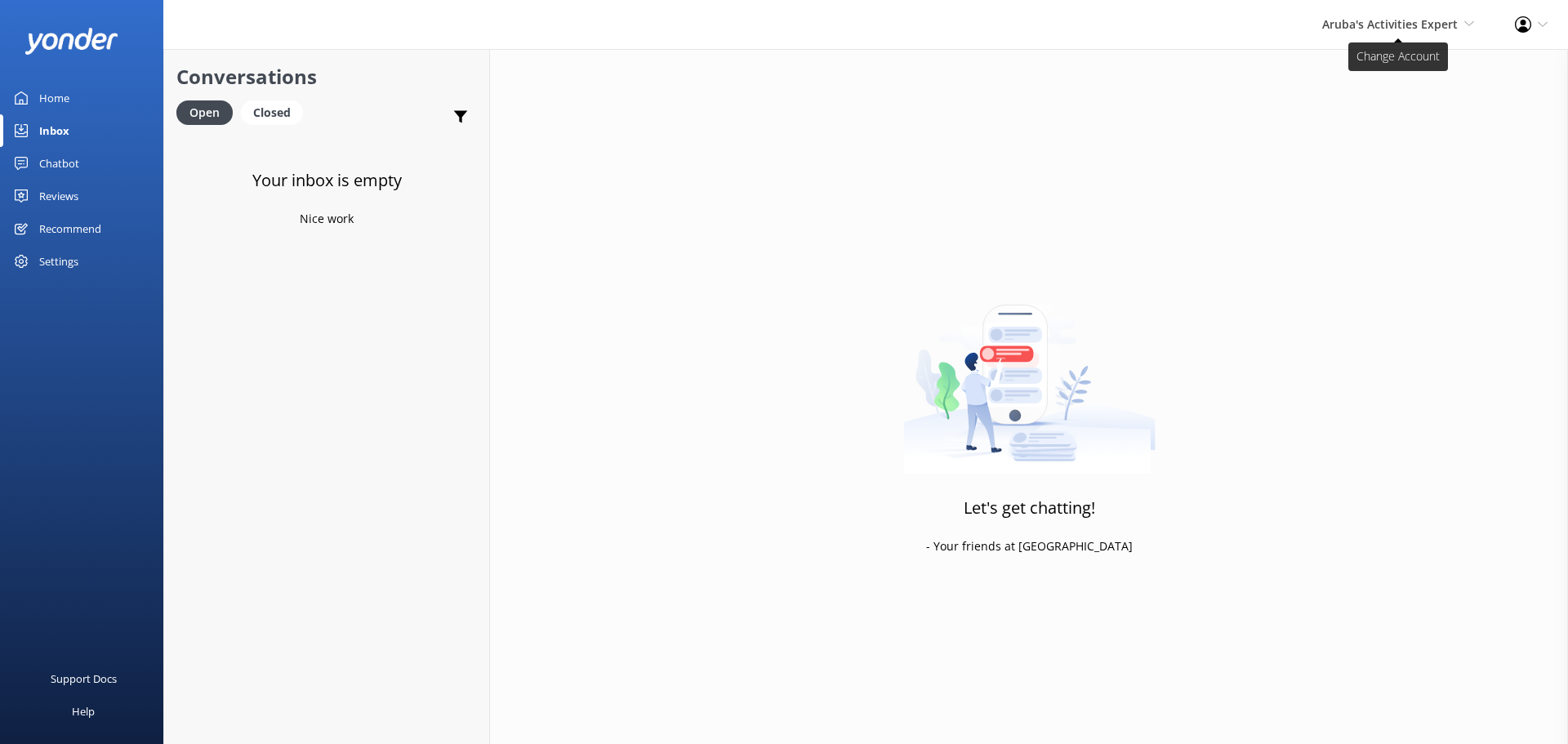
click at [1396, 23] on span "Aruba's Activities Expert" at bounding box center [1390, 23] width 135 height 16
click at [1376, 132] on link "The Captain" at bounding box center [1413, 148] width 163 height 39
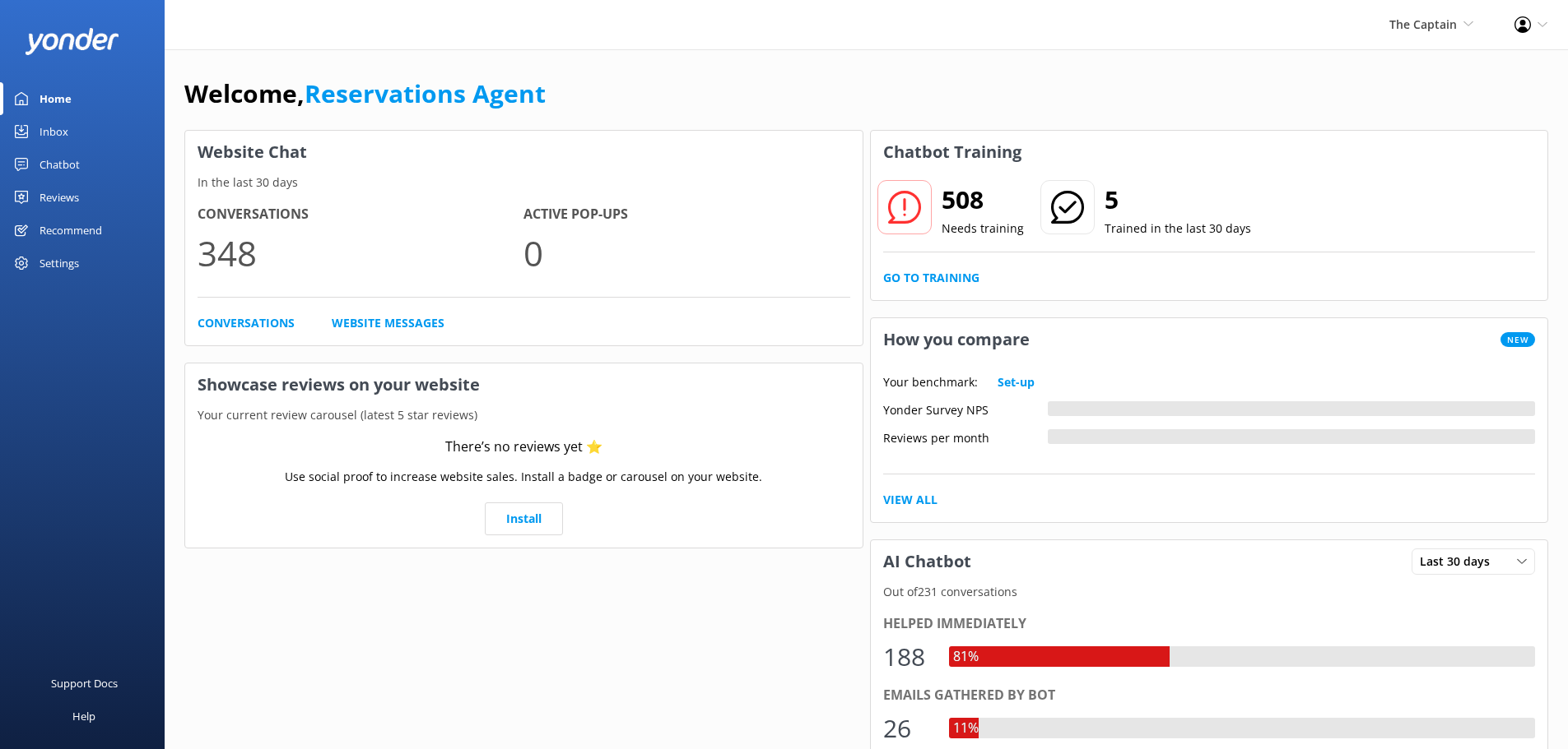
click at [79, 119] on link "Inbox" at bounding box center [82, 131] width 165 height 33
